Goal: Information Seeking & Learning: Check status

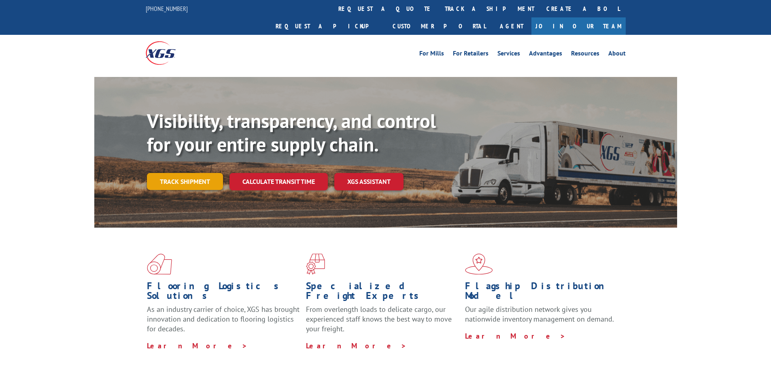
click at [187, 173] on link "Track shipment" at bounding box center [185, 181] width 76 height 17
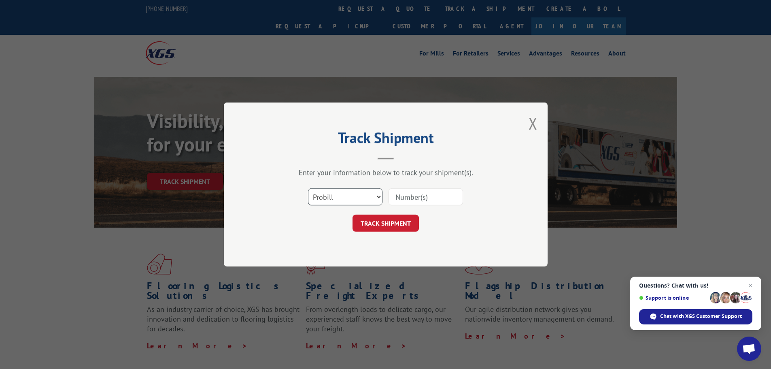
click at [331, 194] on select "Select category... Probill BOL PO" at bounding box center [345, 196] width 74 height 17
select select "bol"
click at [308, 188] on select "Select category... Probill BOL PO" at bounding box center [345, 196] width 74 height 17
click at [418, 200] on input at bounding box center [426, 196] width 74 height 17
paste input "7028528"
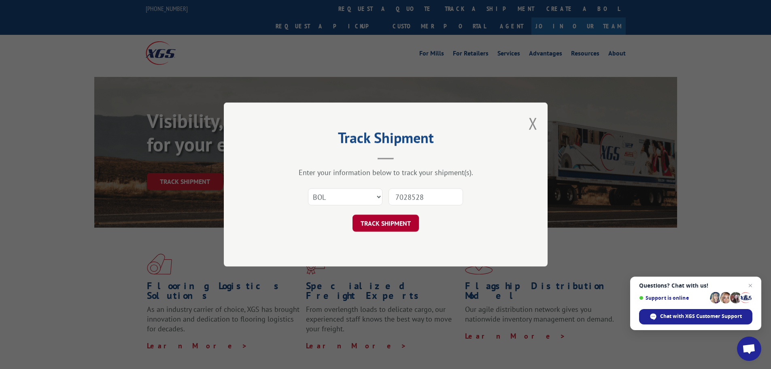
type input "7028528"
click at [389, 218] on button "TRACK SHIPMENT" at bounding box center [386, 223] width 66 height 17
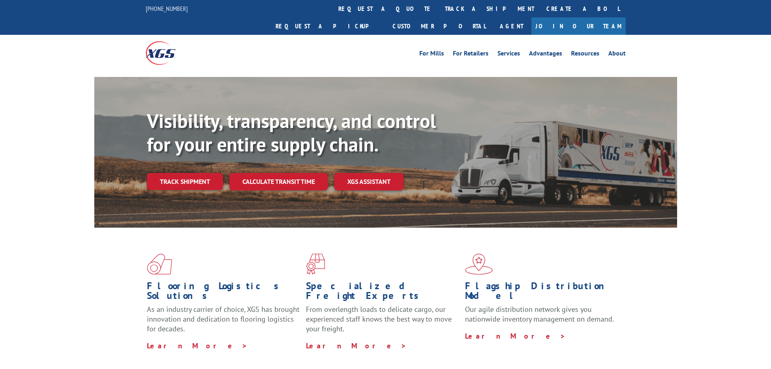
click at [190, 173] on link "Track shipment" at bounding box center [185, 181] width 76 height 17
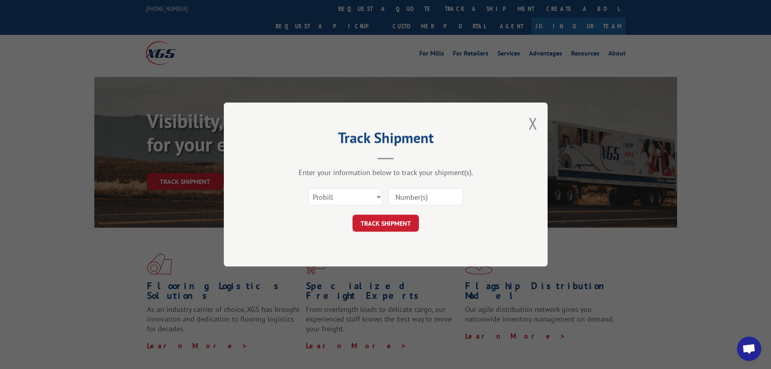
click at [331, 206] on div "Select category... Probill BOL PO" at bounding box center [346, 196] width 74 height 19
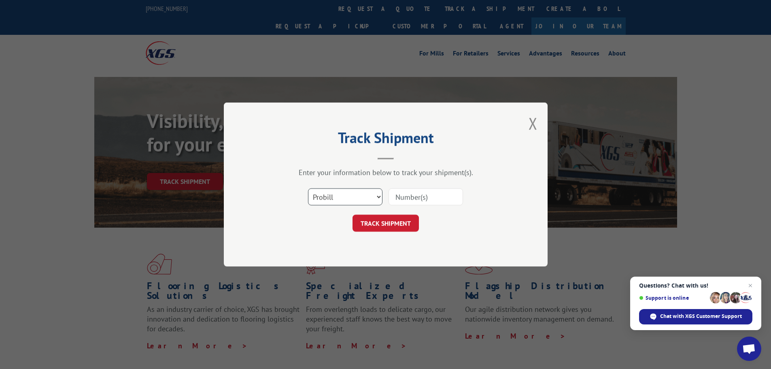
click at [332, 201] on select "Select category... Probill BOL PO" at bounding box center [345, 196] width 74 height 17
select select "bol"
click at [308, 188] on select "Select category... Probill BOL PO" at bounding box center [345, 196] width 74 height 17
click at [410, 194] on input at bounding box center [426, 196] width 74 height 17
paste input "7058045"
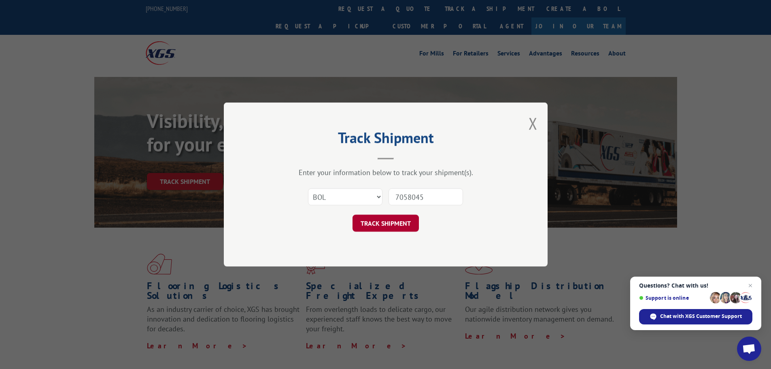
type input "7058045"
click at [391, 221] on button "TRACK SHIPMENT" at bounding box center [386, 223] width 66 height 17
